Goal: Communication & Community: Answer question/provide support

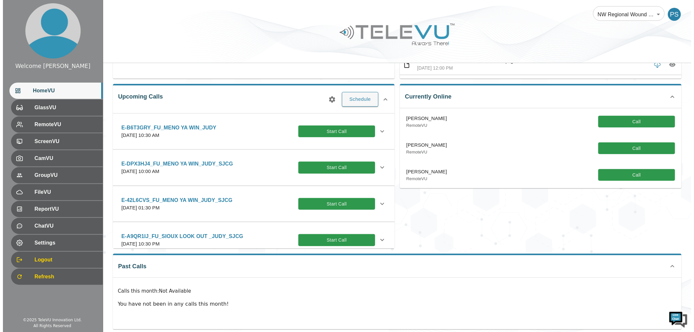
scroll to position [90, 0]
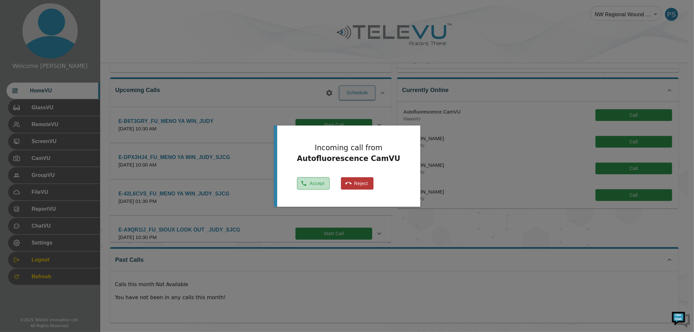
click at [307, 182] on icon "button" at bounding box center [304, 183] width 7 height 7
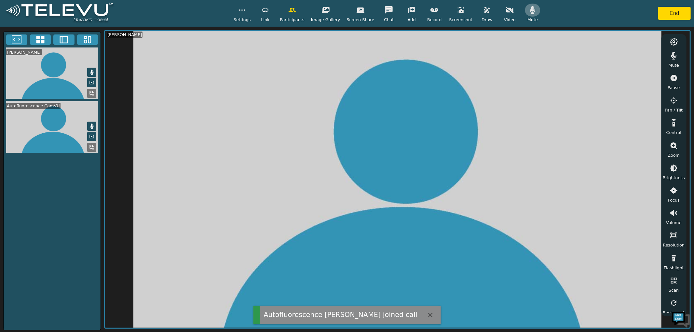
click at [530, 11] on icon "button" at bounding box center [533, 10] width 6 height 8
click at [674, 60] on button "button" at bounding box center [673, 55] width 16 height 13
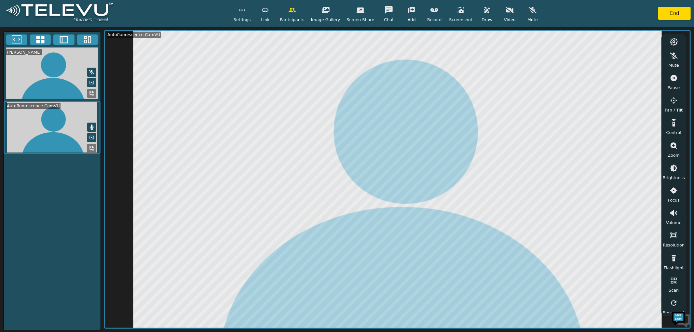
click at [665, 49] on button "button" at bounding box center [673, 55] width 16 height 13
click at [683, 14] on button "End" at bounding box center [674, 13] width 33 height 13
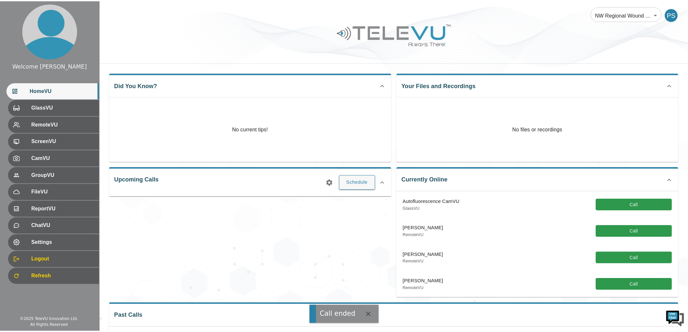
scroll to position [46, 0]
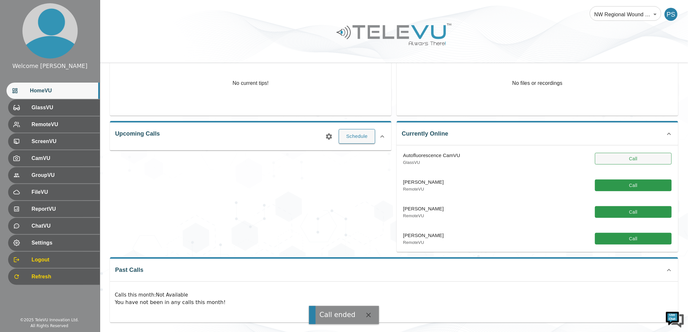
click at [620, 163] on button "Call" at bounding box center [633, 159] width 77 height 12
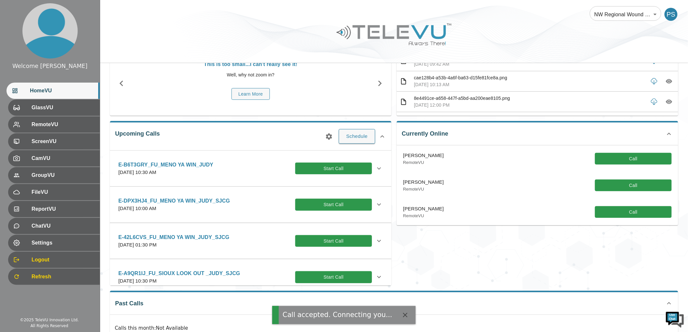
scroll to position [79, 0]
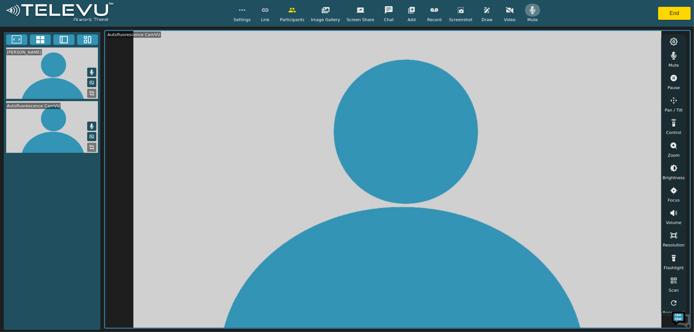
click at [529, 12] on icon "button" at bounding box center [533, 10] width 8 height 8
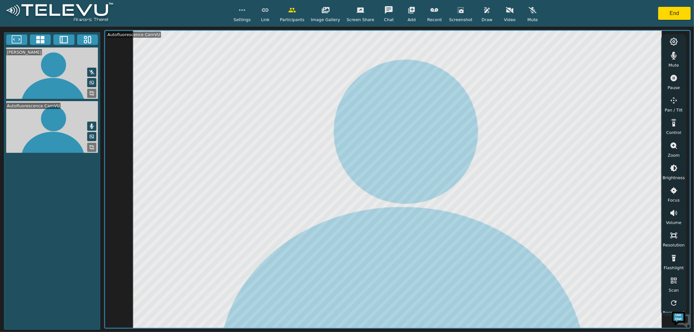
click at [673, 55] on icon "button" at bounding box center [674, 56] width 6 height 8
click at [674, 261] on icon "button" at bounding box center [674, 258] width 4 height 7
click at [674, 261] on icon "button" at bounding box center [673, 258] width 7 height 7
click at [673, 142] on icon "button" at bounding box center [674, 144] width 8 height 8
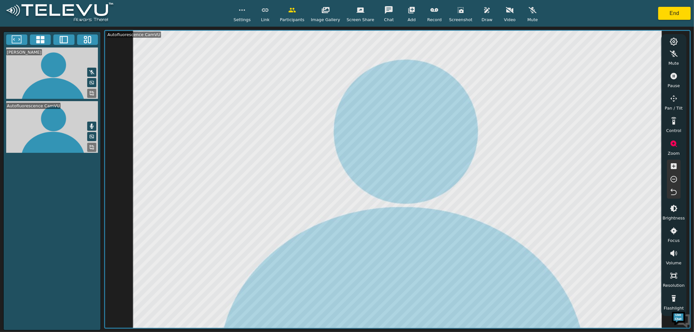
click at [673, 167] on icon "button" at bounding box center [674, 166] width 6 height 6
click at [675, 190] on icon "button" at bounding box center [673, 192] width 6 height 7
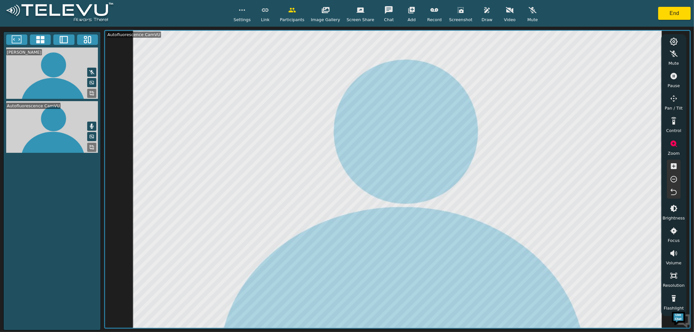
click at [675, 190] on icon "button" at bounding box center [673, 192] width 6 height 7
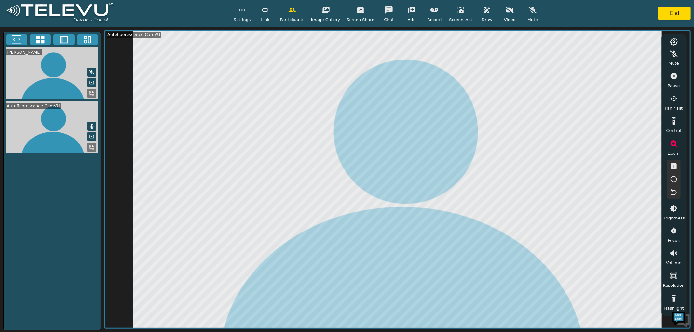
click at [675, 190] on icon "button" at bounding box center [673, 192] width 6 height 7
click at [667, 15] on button "End" at bounding box center [674, 13] width 33 height 13
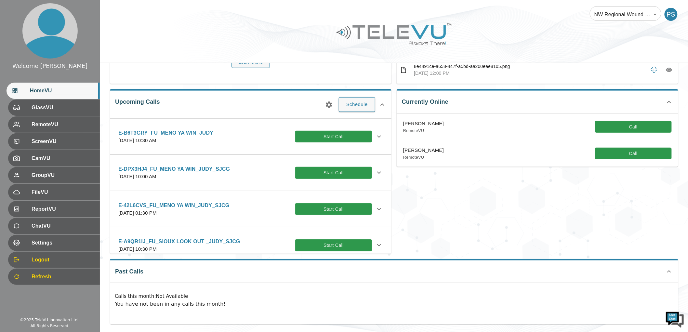
scroll to position [79, 0]
